Goal: Transaction & Acquisition: Subscribe to service/newsletter

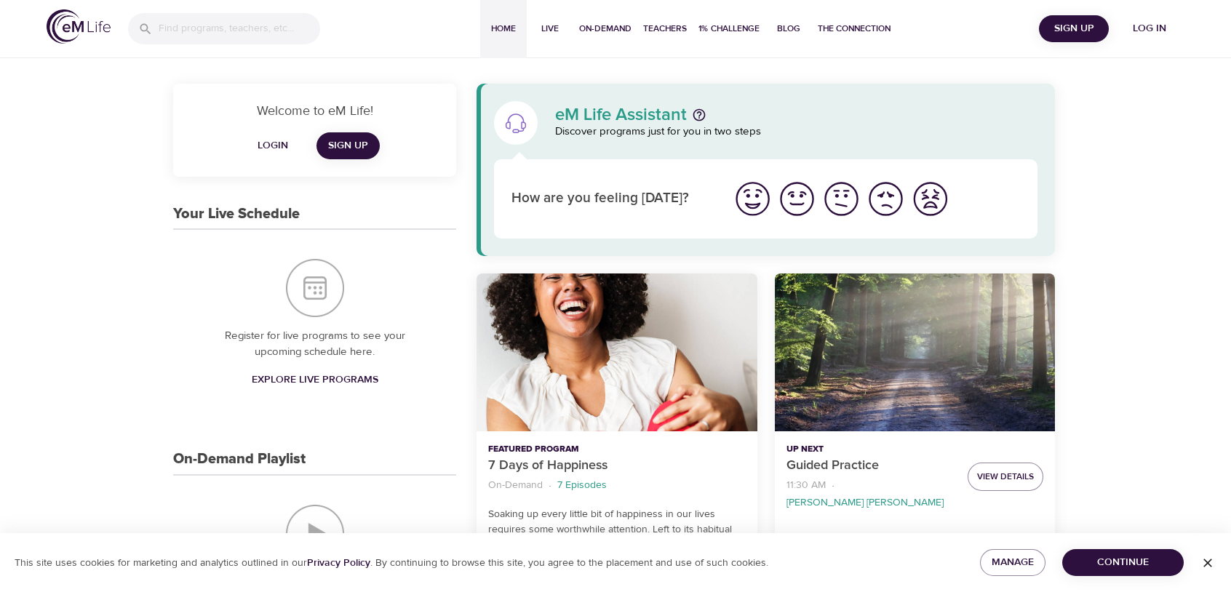
click at [263, 143] on span "Login" at bounding box center [272, 146] width 35 height 18
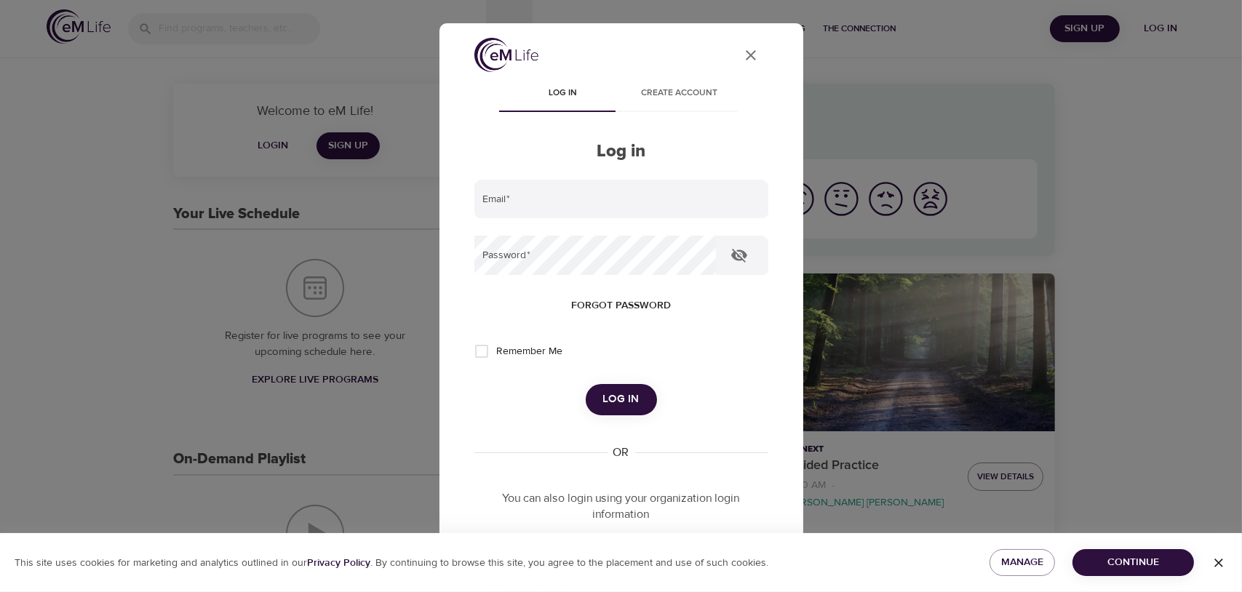
click at [458, 194] on div "User Profile Log in Create account Log in Email   * Password   * Forgot passwor…" at bounding box center [621, 351] width 329 height 626
click at [518, 197] on input "email" at bounding box center [622, 199] width 294 height 39
click at [715, 231] on form "Email   * [PERSON_NAME][EMAIL_ADDRESS][DOMAIN_NAME] Password   * Forgot passwor…" at bounding box center [622, 298] width 294 height 236
click at [616, 207] on input "[PERSON_NAME][EMAIL_ADDRESS][DOMAIN_NAME]" at bounding box center [622, 199] width 294 height 39
type input "[PERSON_NAME][EMAIL_ADDRESS][PERSON_NAME][DOMAIN_NAME]"
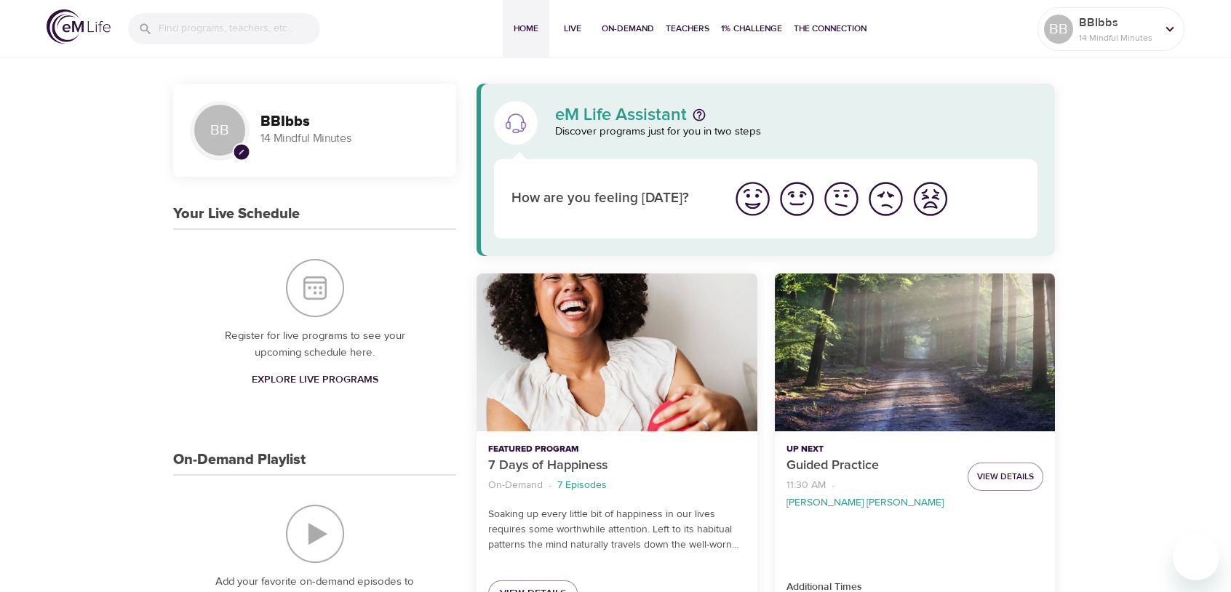
click at [542, 354] on div "7 Days of Happiness" at bounding box center [617, 353] width 280 height 158
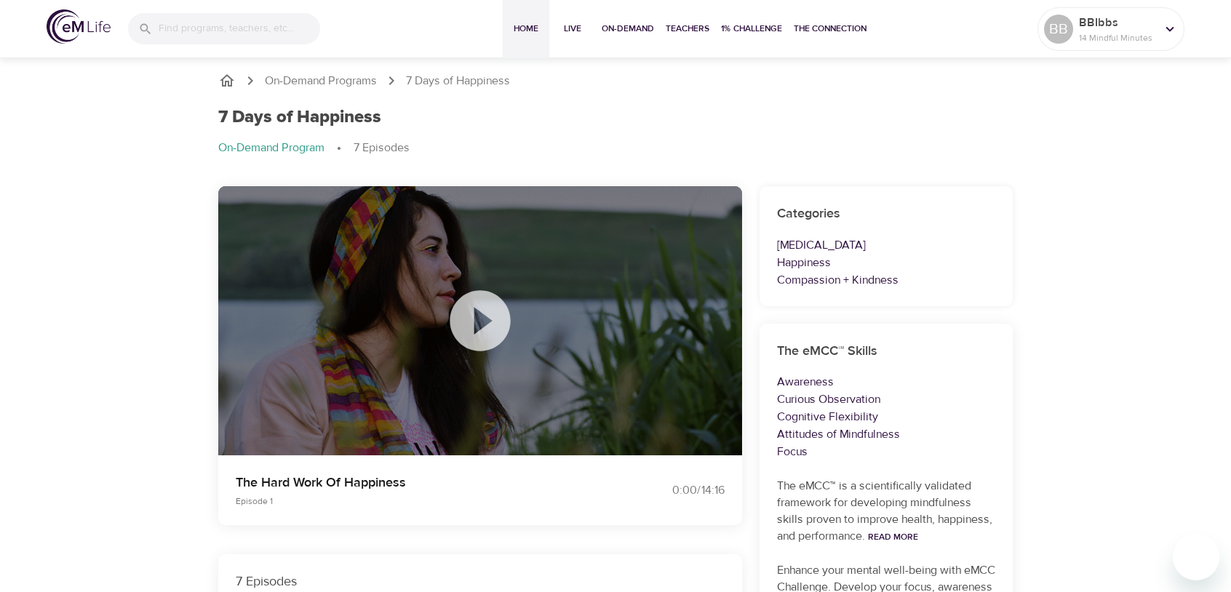
click at [532, 30] on span "Home" at bounding box center [526, 28] width 35 height 15
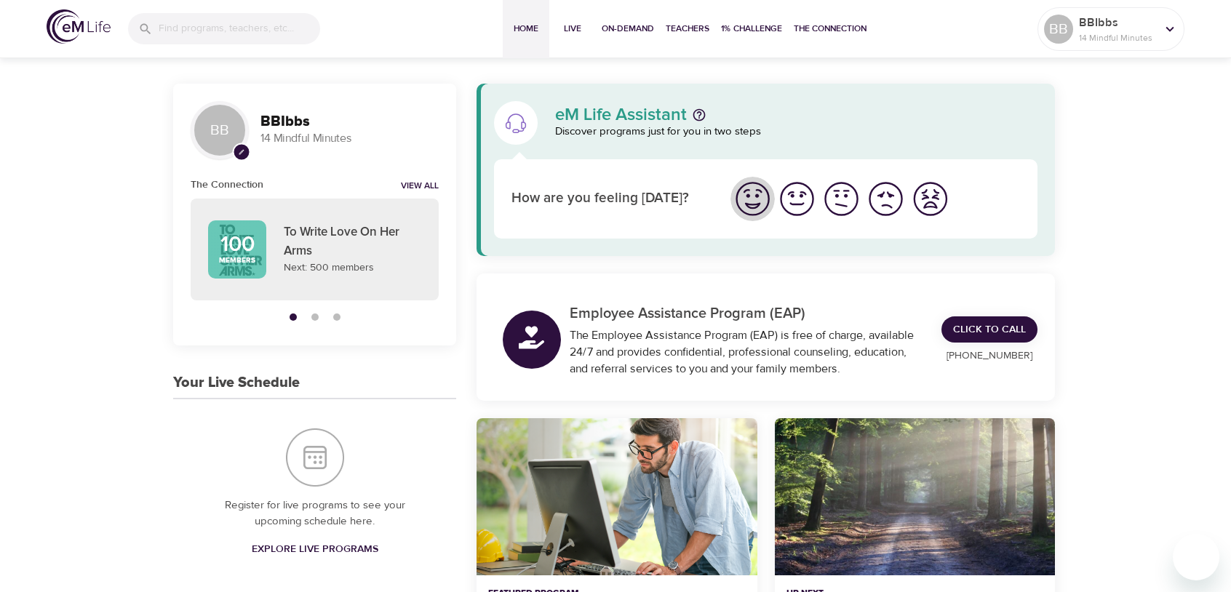
click at [746, 191] on img "I'm feeling great" at bounding box center [753, 199] width 40 height 40
